Goal: Navigation & Orientation: Find specific page/section

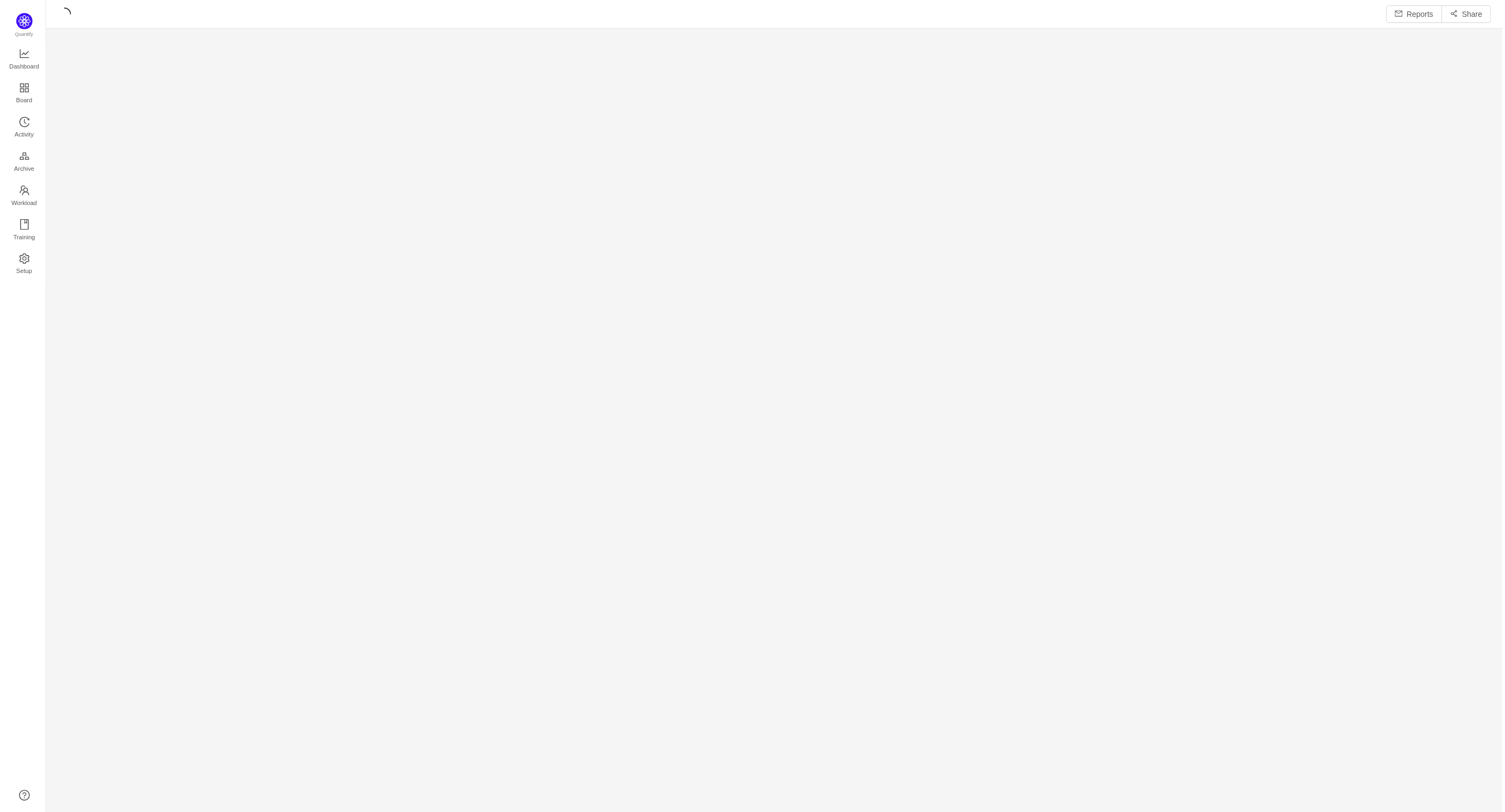
scroll to position [814, 1461]
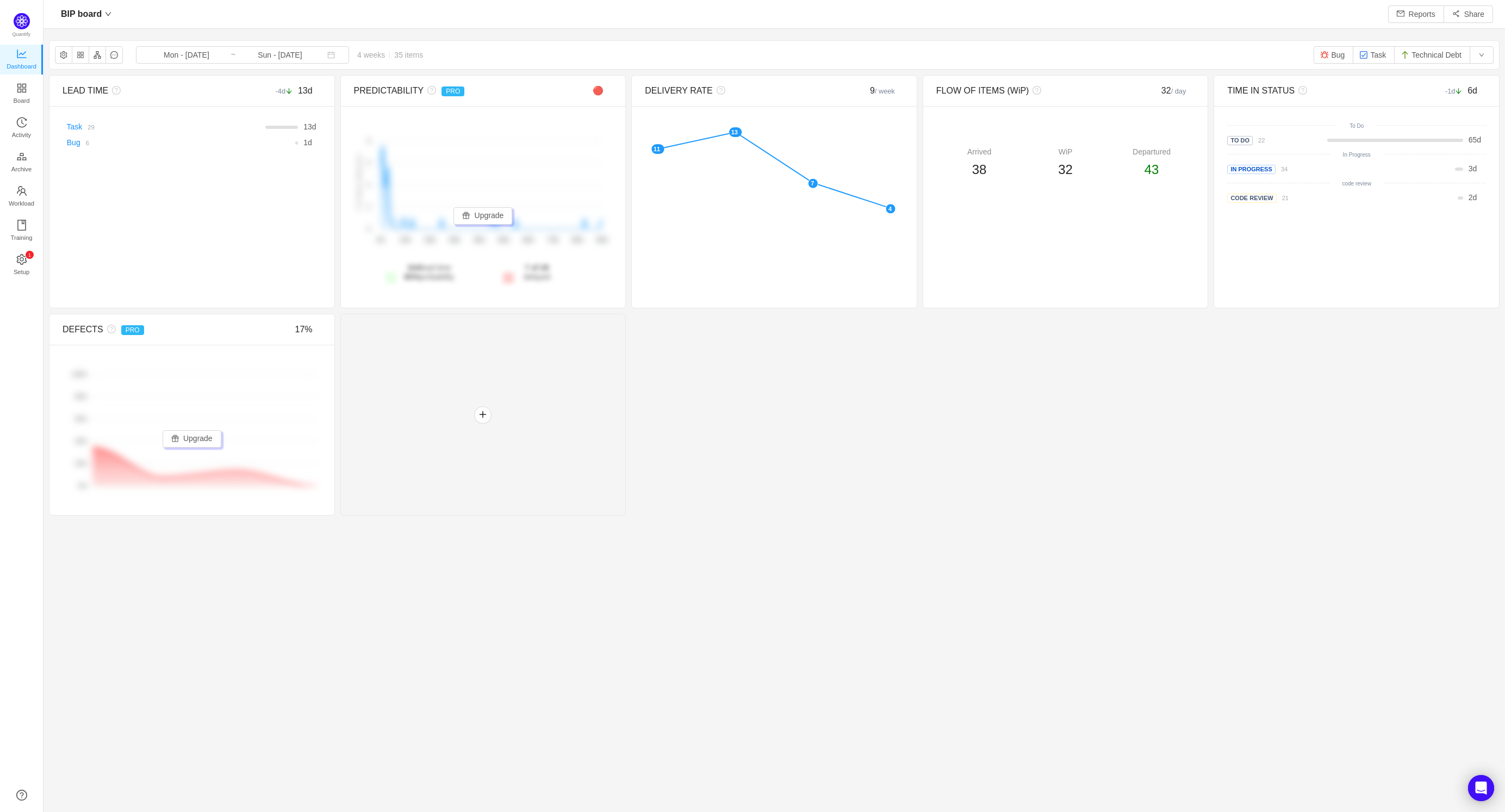
scroll to position [812, 1461]
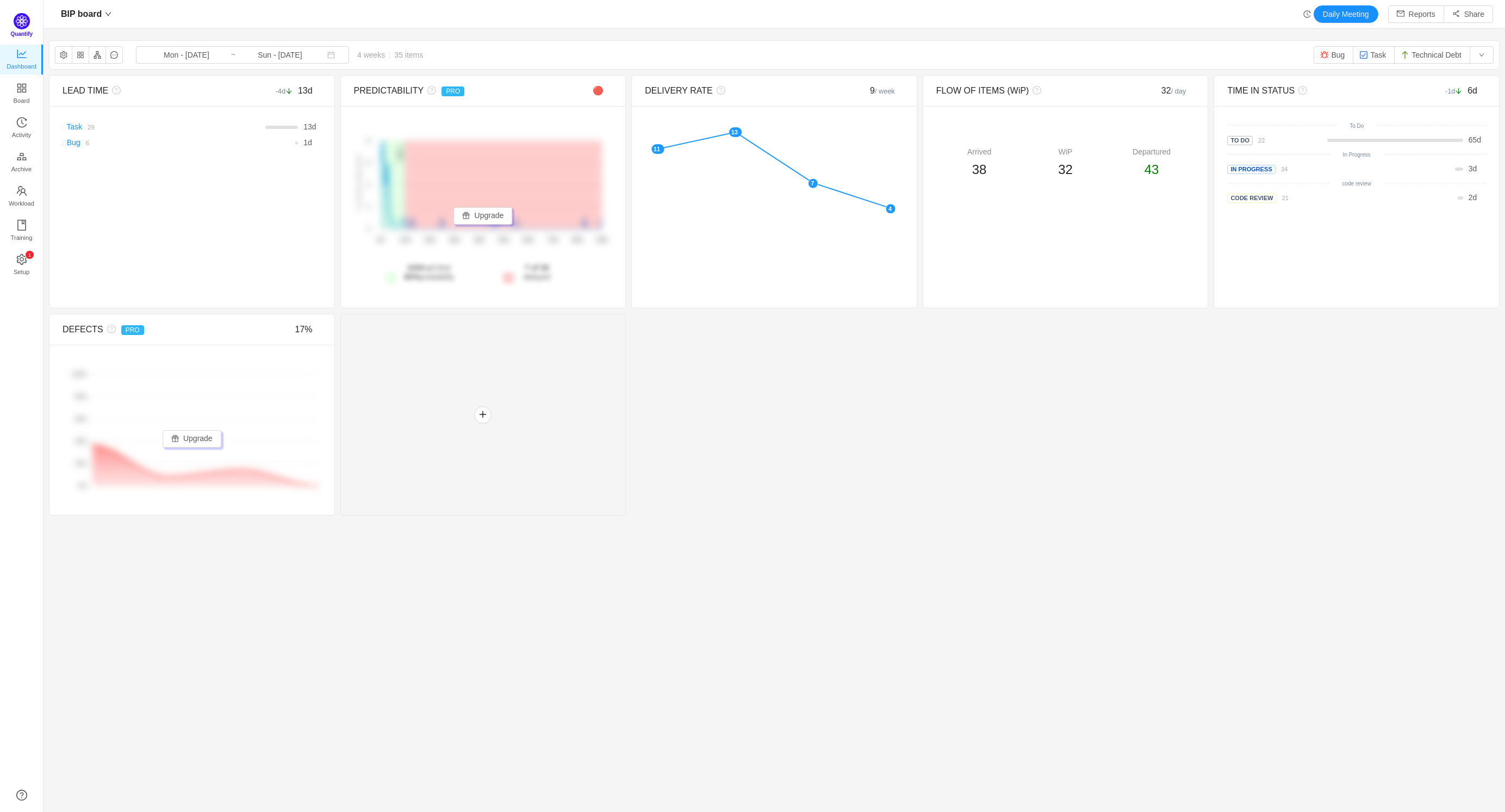
click at [22, 22] on img at bounding box center [22, 21] width 17 height 17
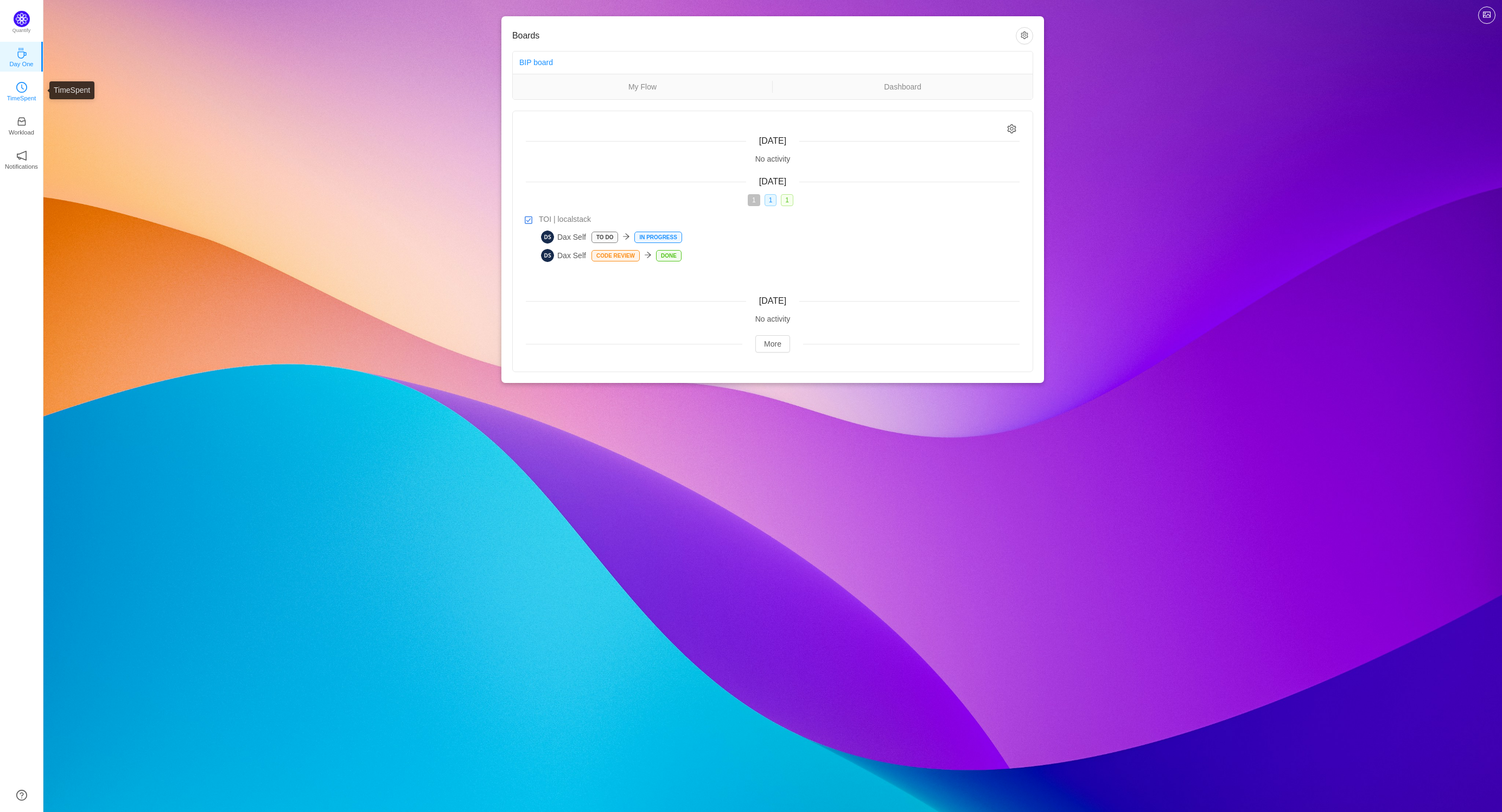
click at [21, 82] on icon "icon: clock-circle" at bounding box center [22, 88] width 11 height 11
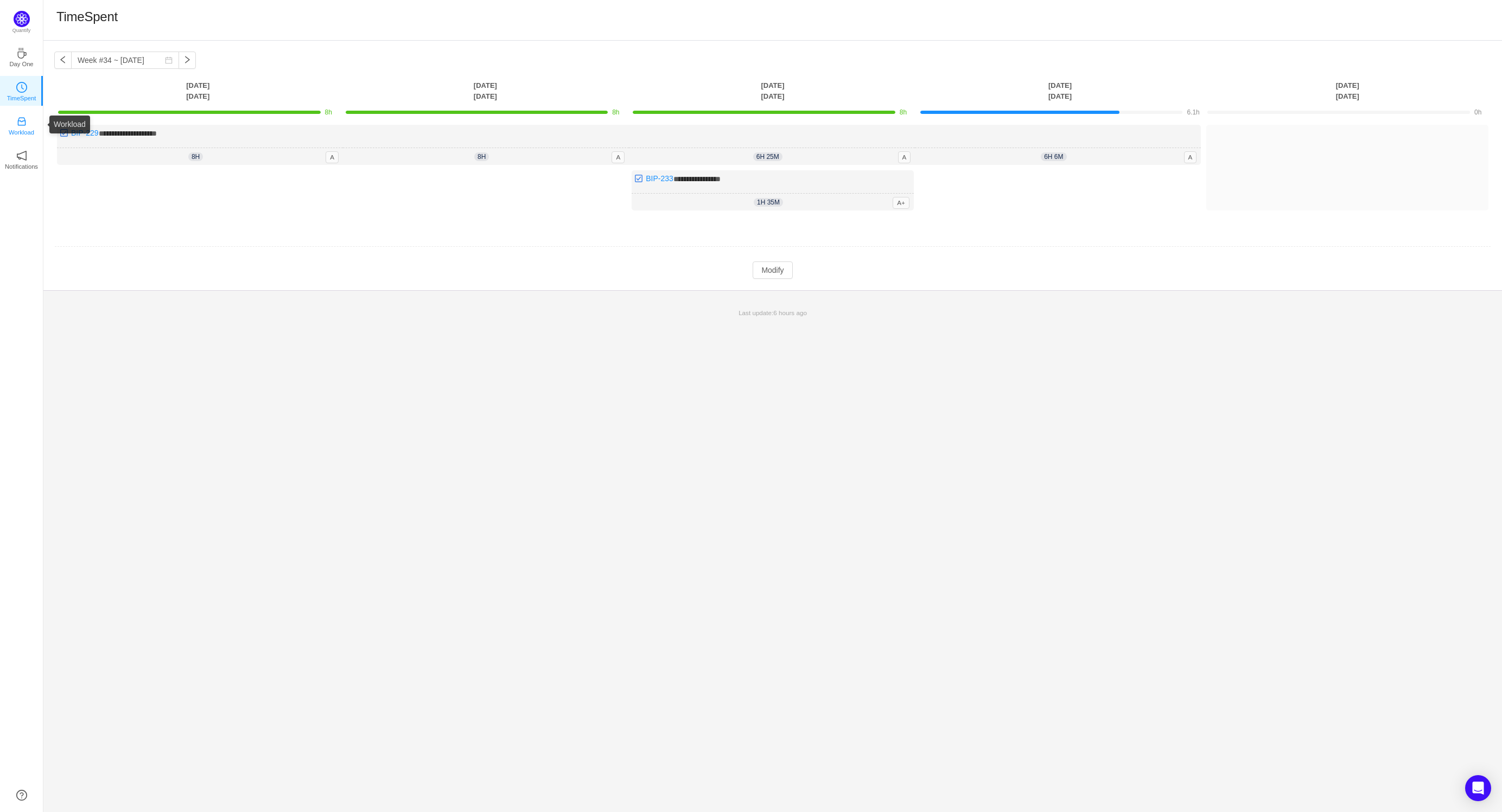
click at [18, 128] on p "Workload" at bounding box center [21, 132] width 26 height 10
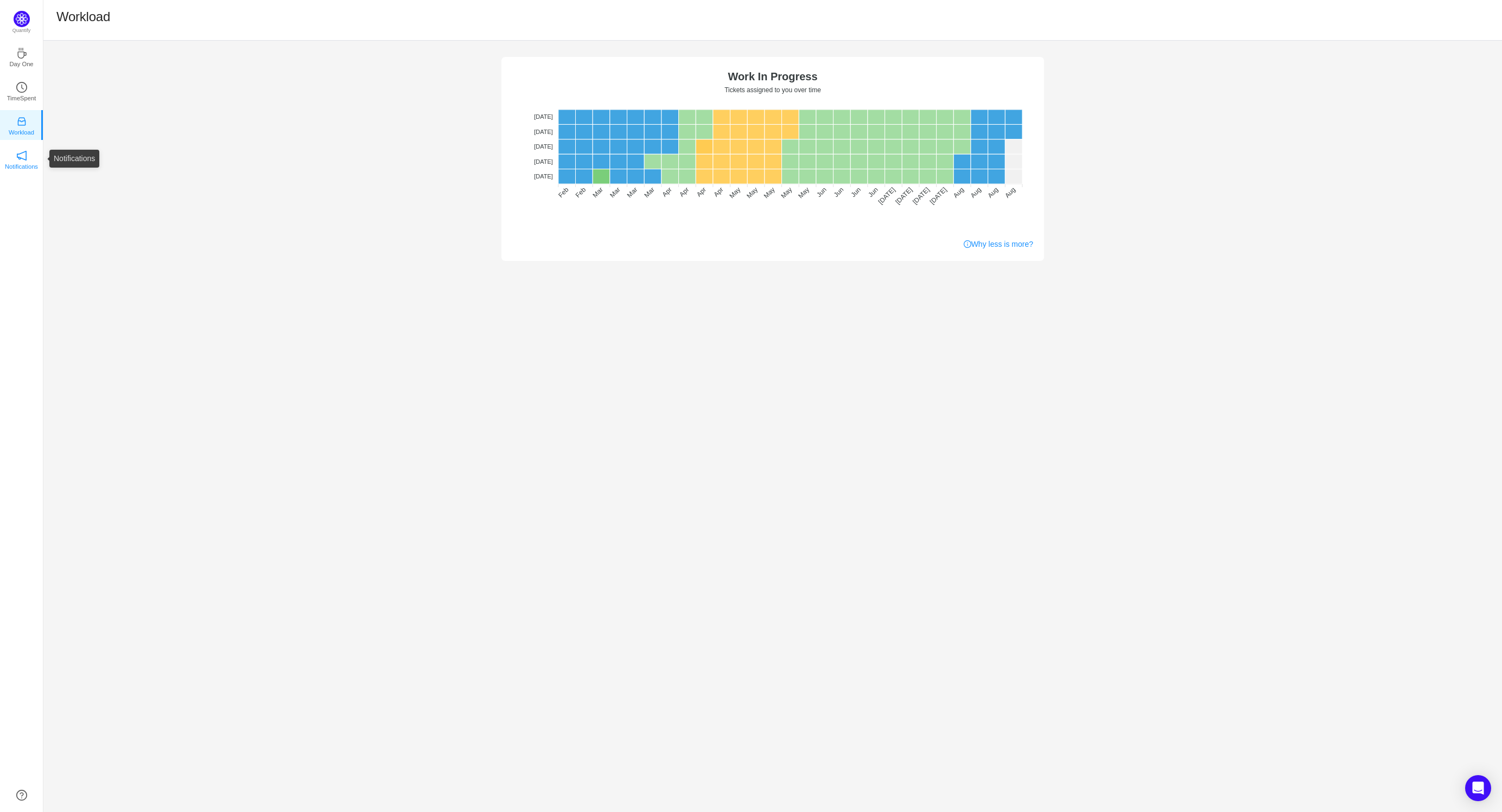
click at [23, 162] on p "Notifications" at bounding box center [21, 167] width 33 height 10
